Goal: Transaction & Acquisition: Purchase product/service

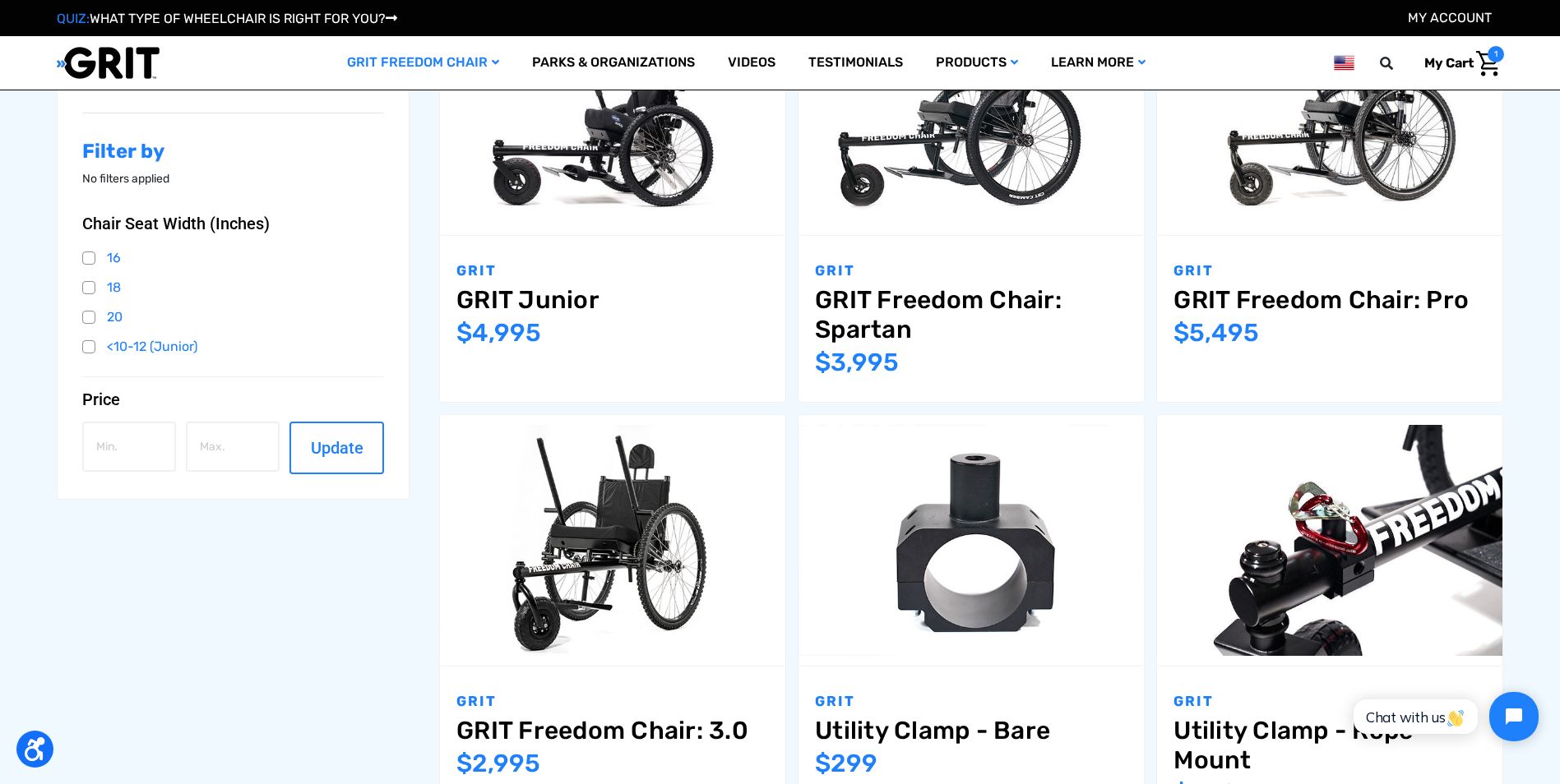
scroll to position [247, 0]
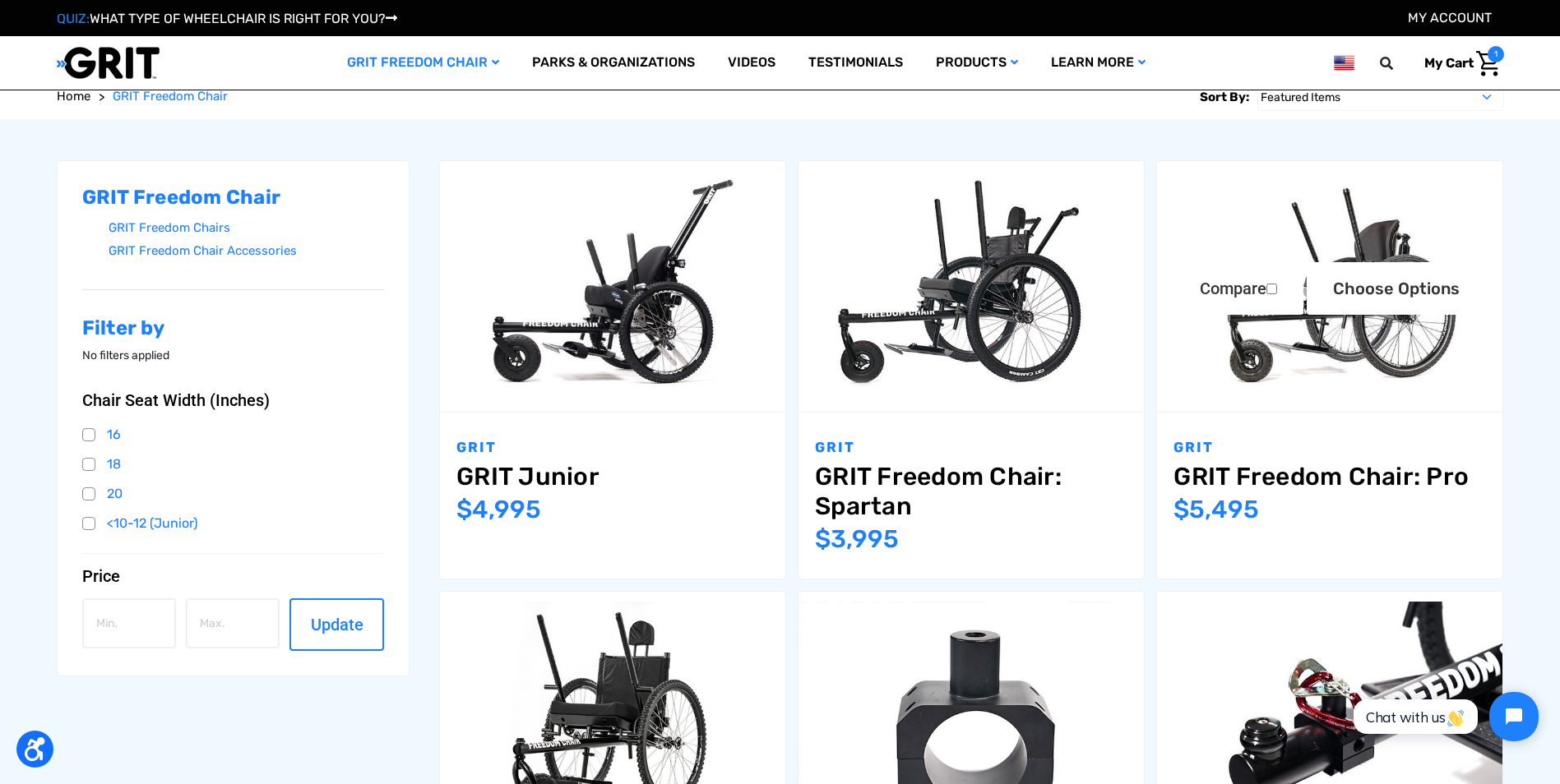
click at [1311, 477] on link "GRIT Freedom Chair: Pro" at bounding box center [1329, 476] width 313 height 29
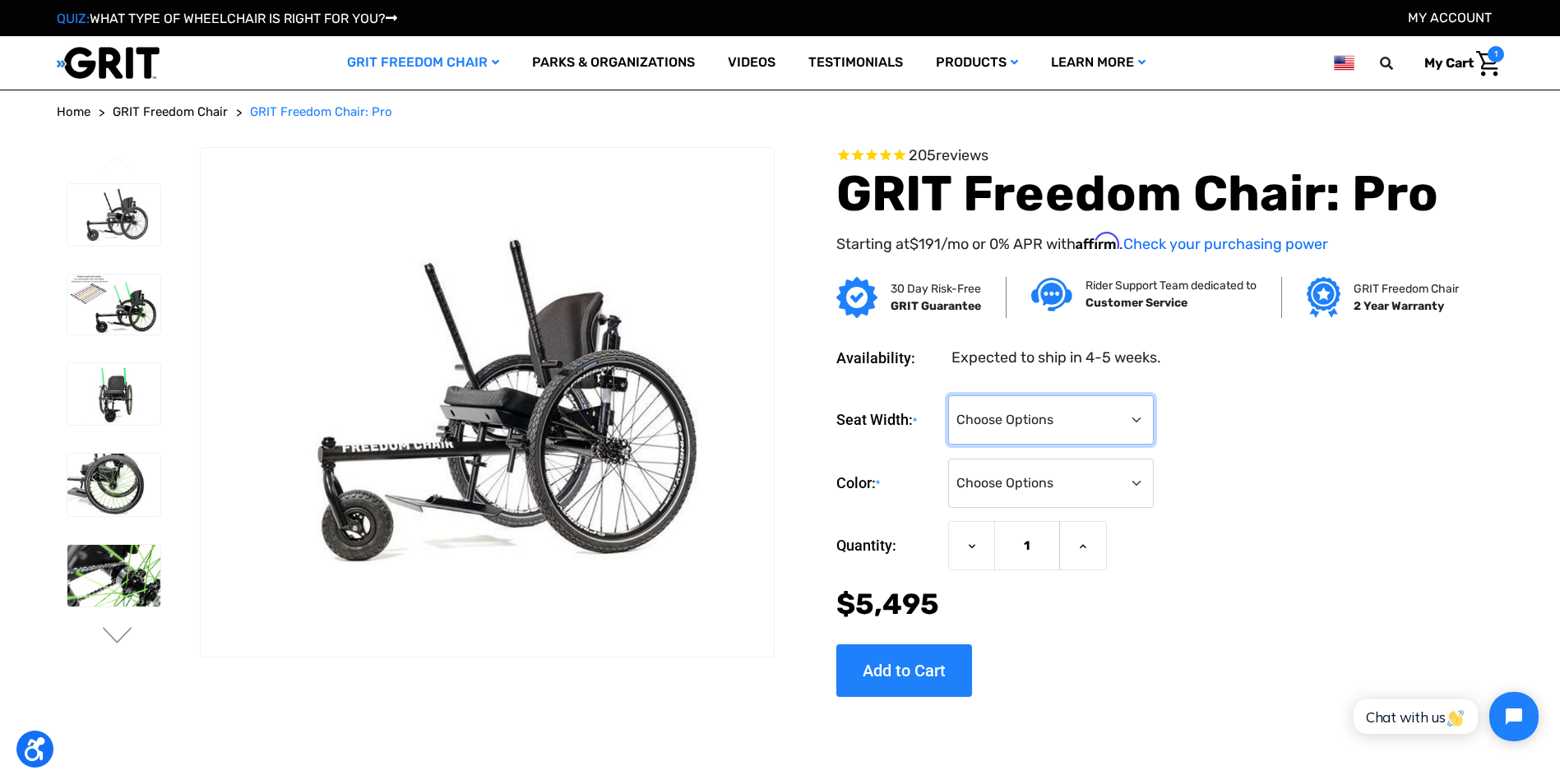
click at [1140, 419] on select "Choose Options 16" 18" 20"" at bounding box center [1051, 420] width 205 height 49
select select "325"
click at [948, 395] on select "Choose Options 16" 18" 20"" at bounding box center [1051, 420] width 205 height 49
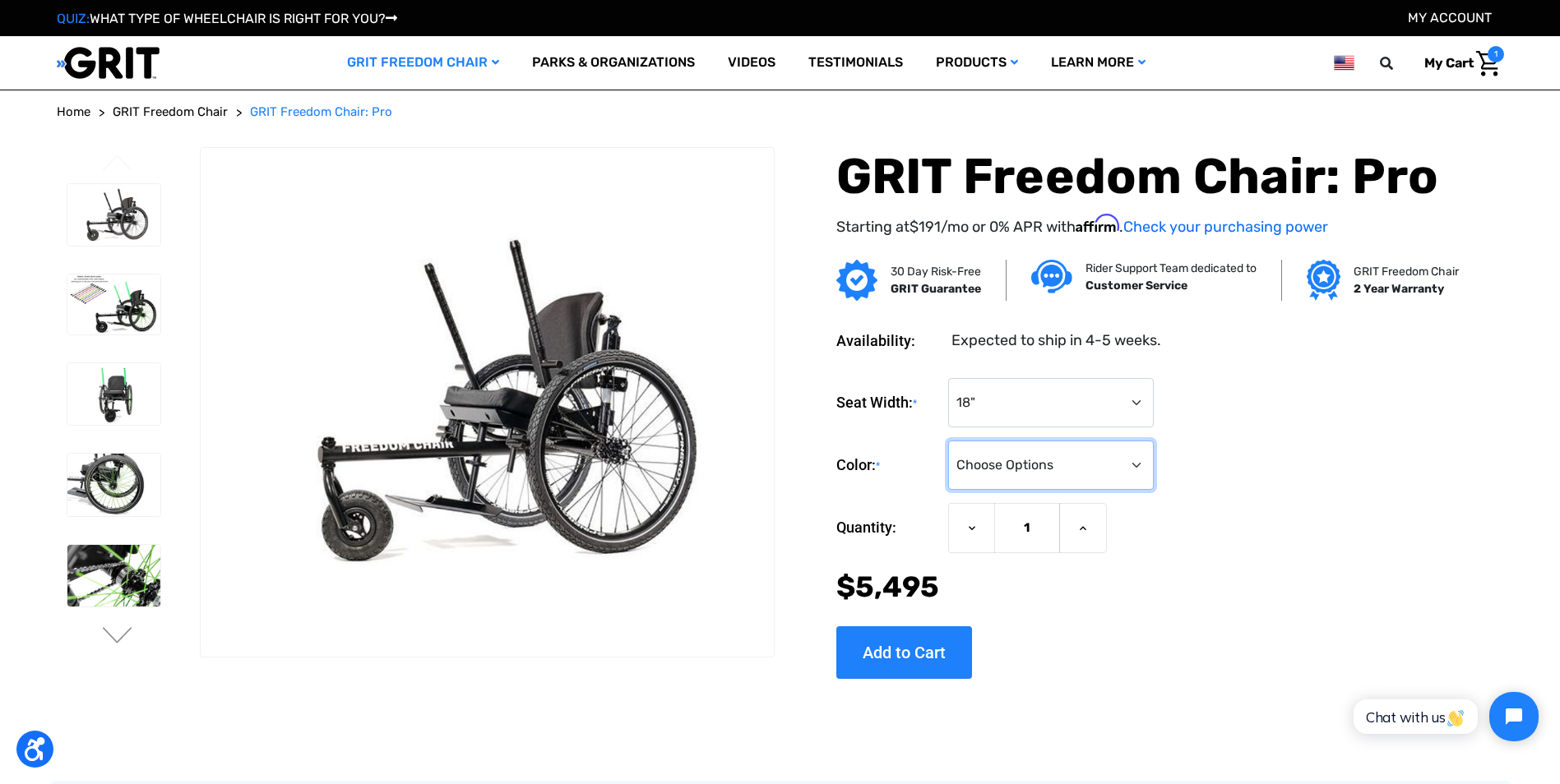
click at [1132, 464] on select "Choose Options Black Blue Green Orange Pink Purple Red White Yellow" at bounding box center [1051, 465] width 205 height 49
select select "327"
click at [948, 440] on select "Choose Options Black Blue Green Orange Pink Purple Red White Yellow" at bounding box center [1051, 465] width 205 height 49
click at [104, 484] on img at bounding box center [114, 485] width 93 height 62
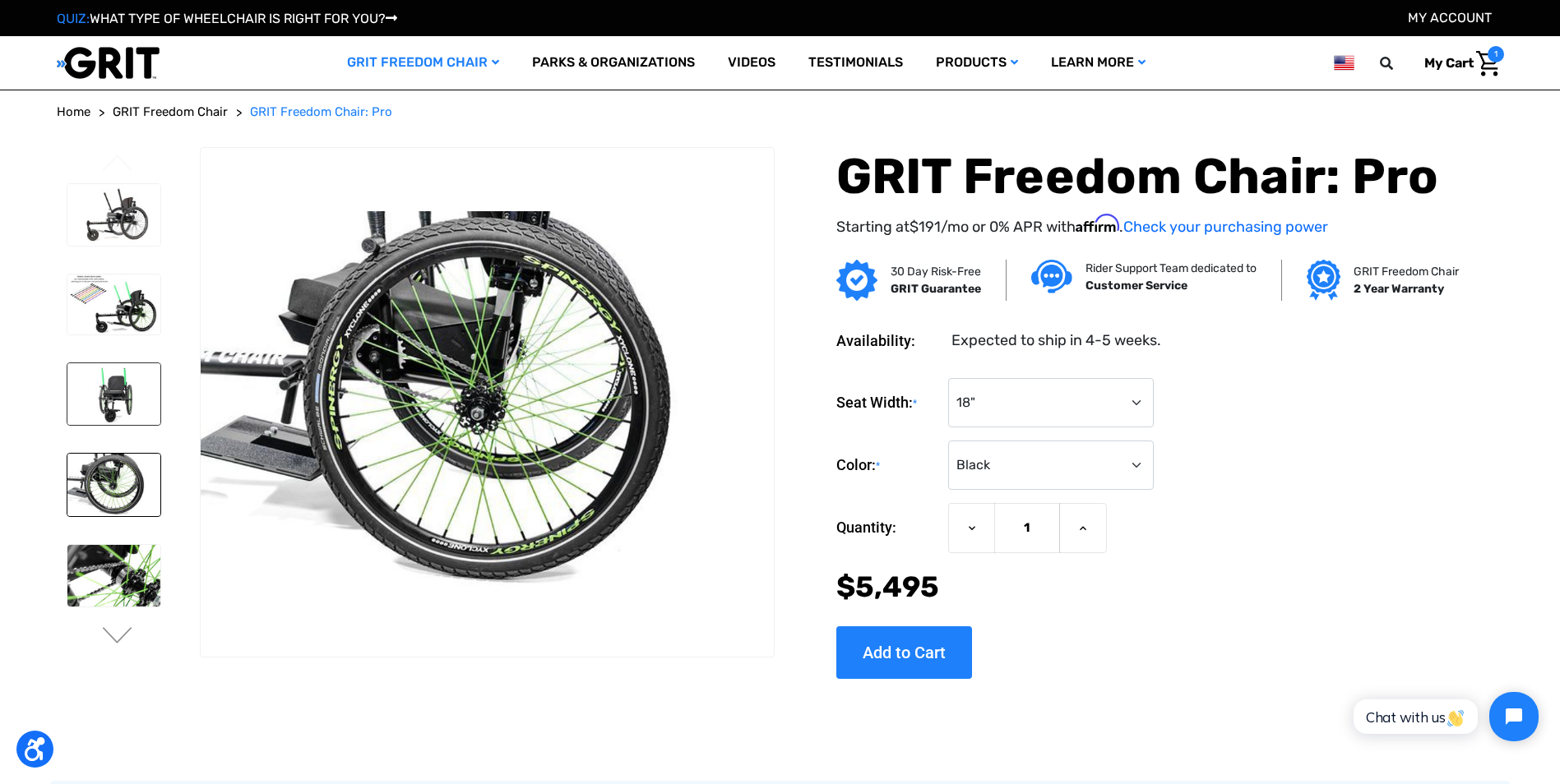
click at [114, 407] on img at bounding box center [114, 394] width 93 height 62
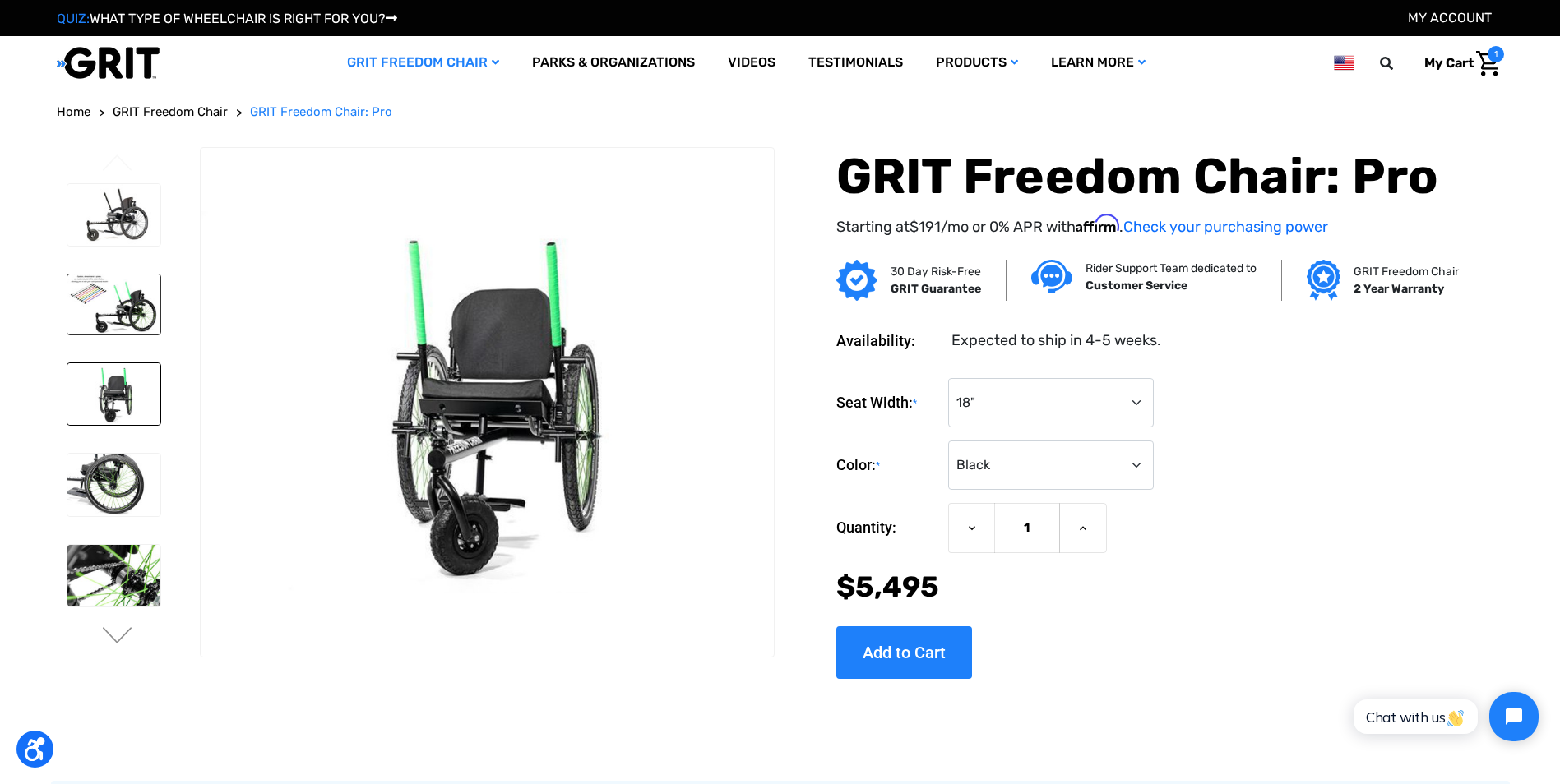
click at [144, 295] on img at bounding box center [114, 305] width 93 height 60
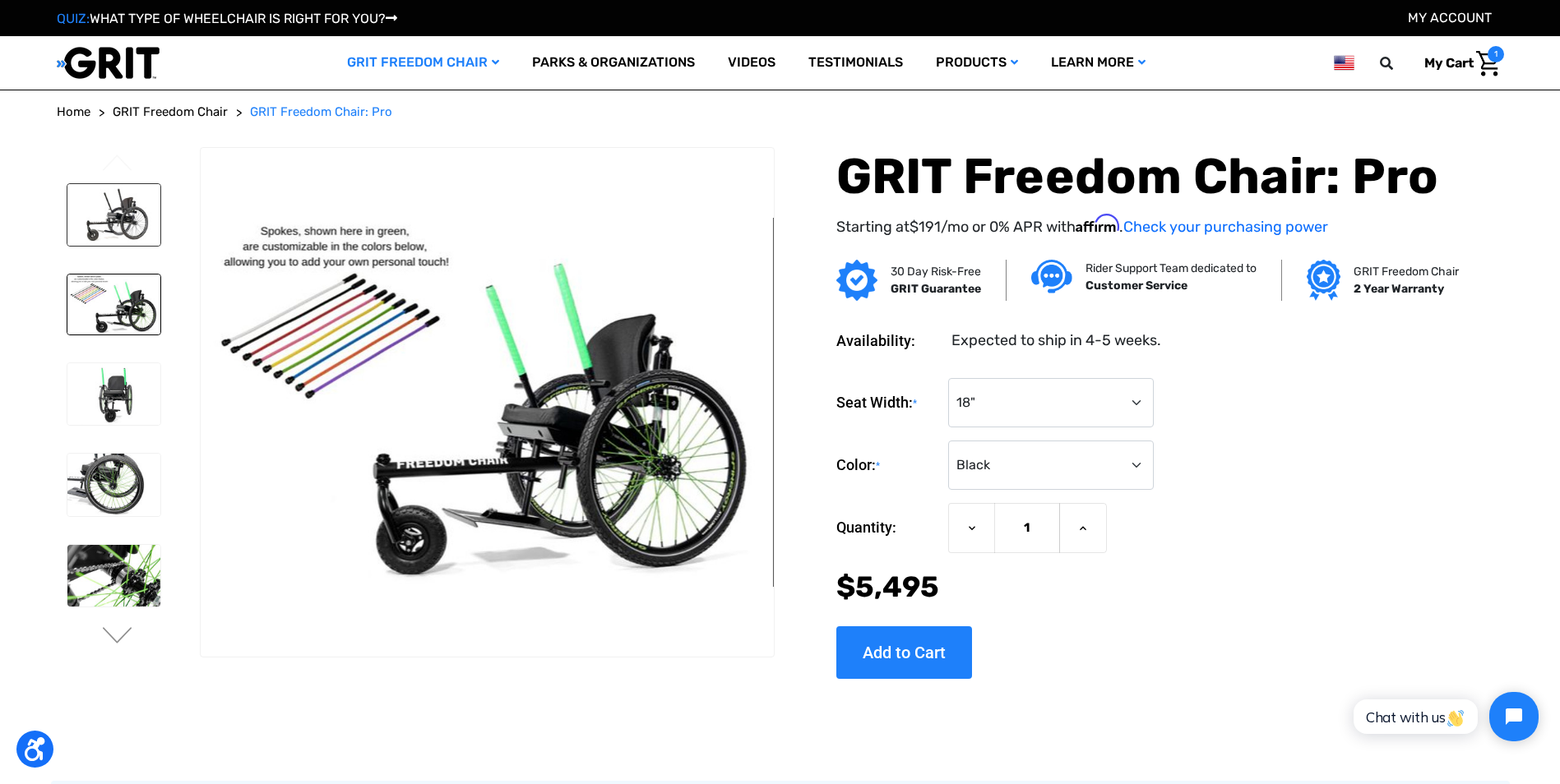
click at [141, 220] on img at bounding box center [114, 216] width 93 height 62
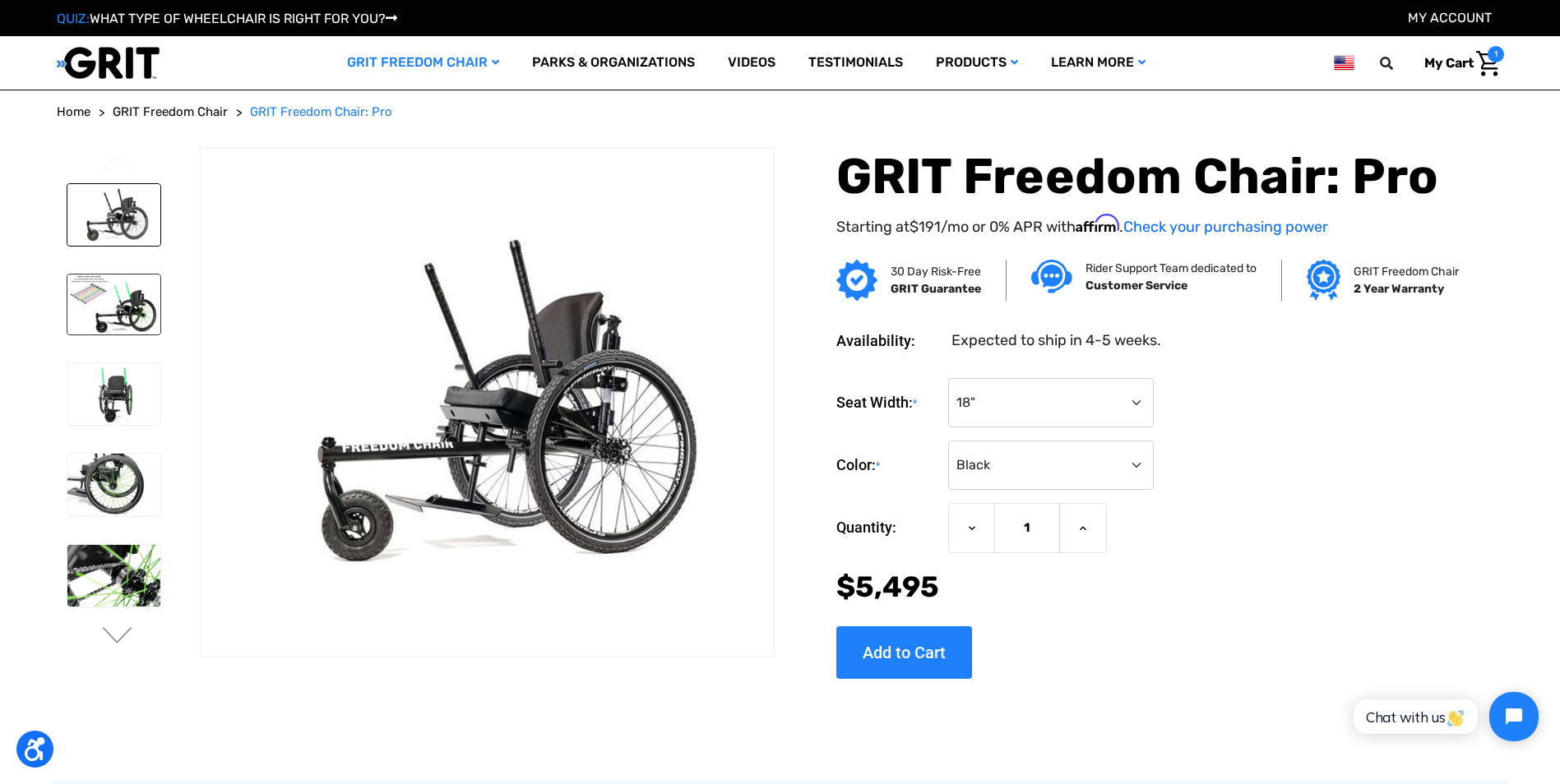
click at [147, 320] on img at bounding box center [114, 305] width 93 height 60
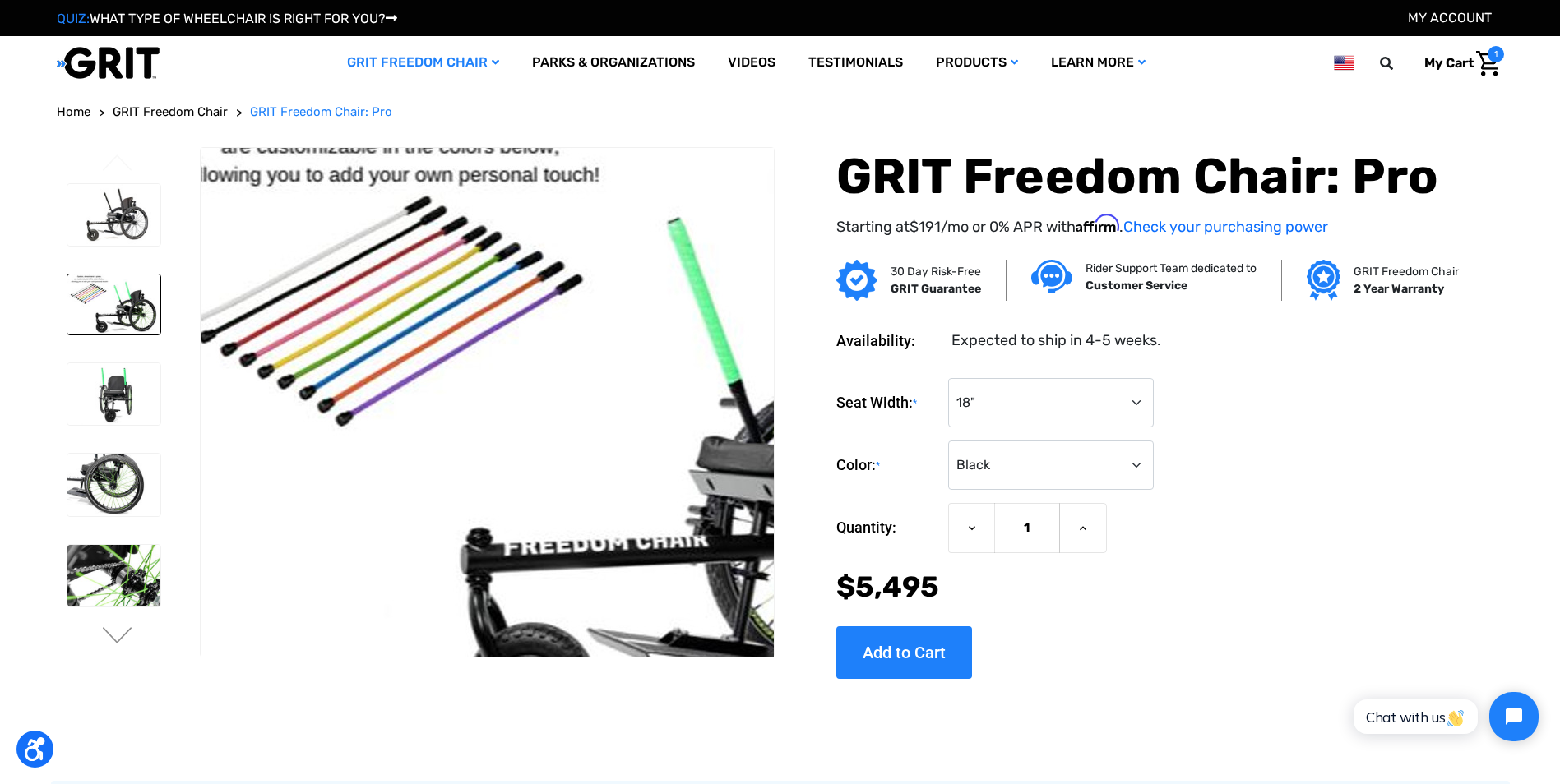
click at [266, 308] on img at bounding box center [670, 434] width 1053 height 680
